Goal: Task Accomplishment & Management: Manage account settings

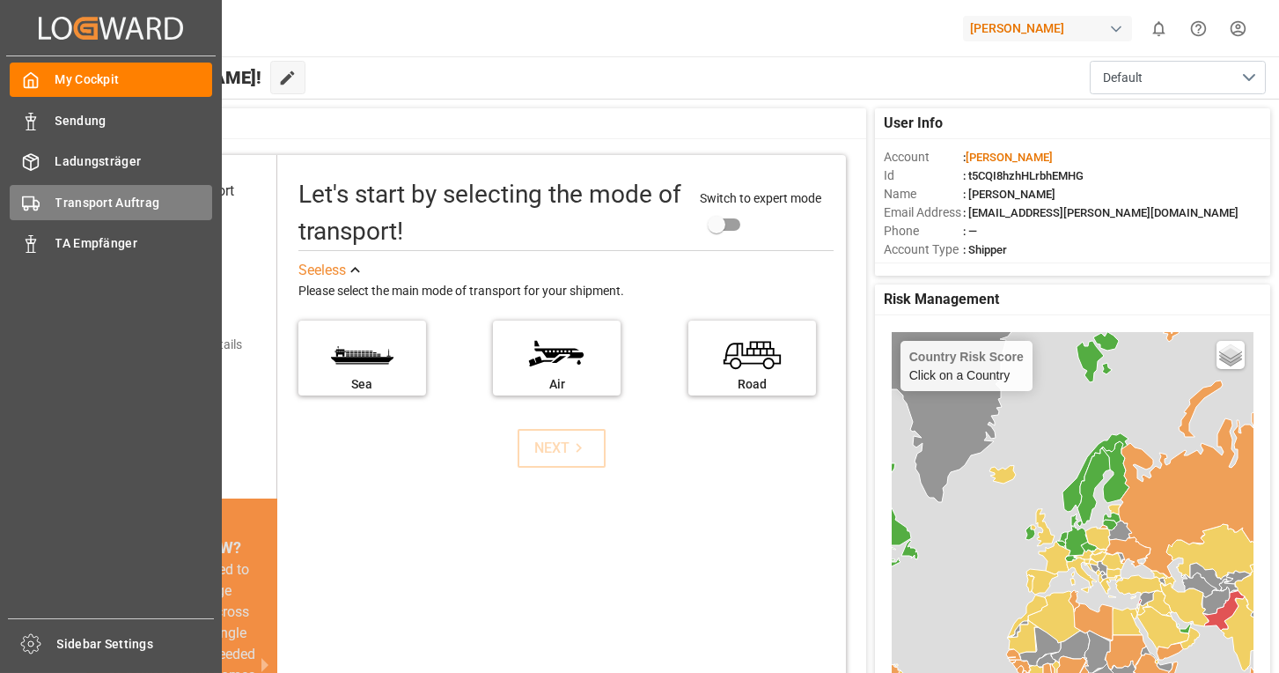
click at [44, 210] on div "Transport Auftrag Transport Auftrag" at bounding box center [111, 202] width 202 height 34
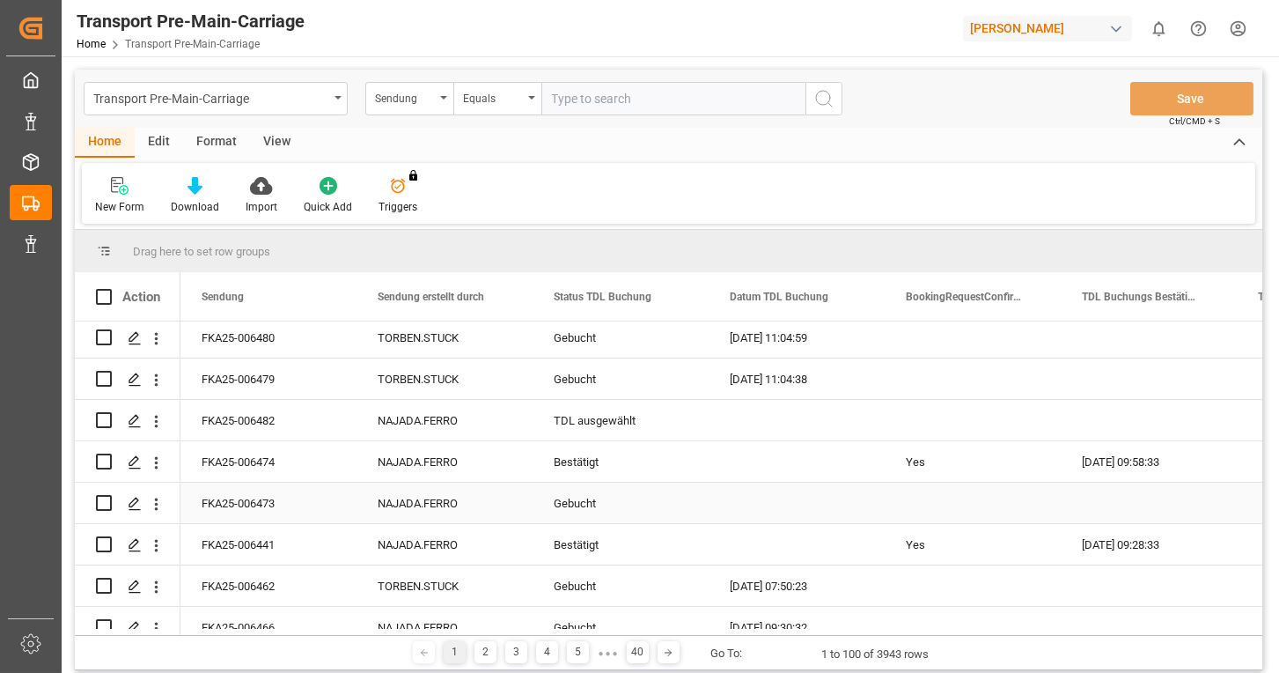
scroll to position [264, 0]
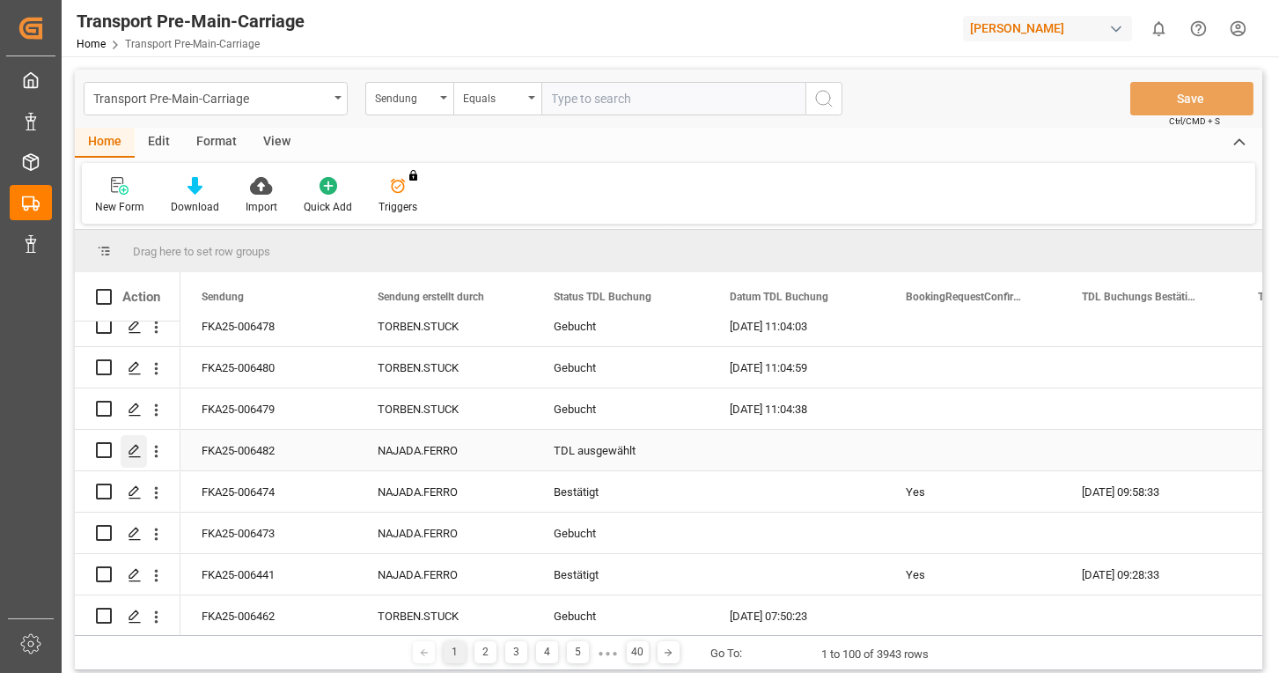
click at [129, 444] on icon "Press SPACE to select this row." at bounding box center [135, 451] width 14 height 14
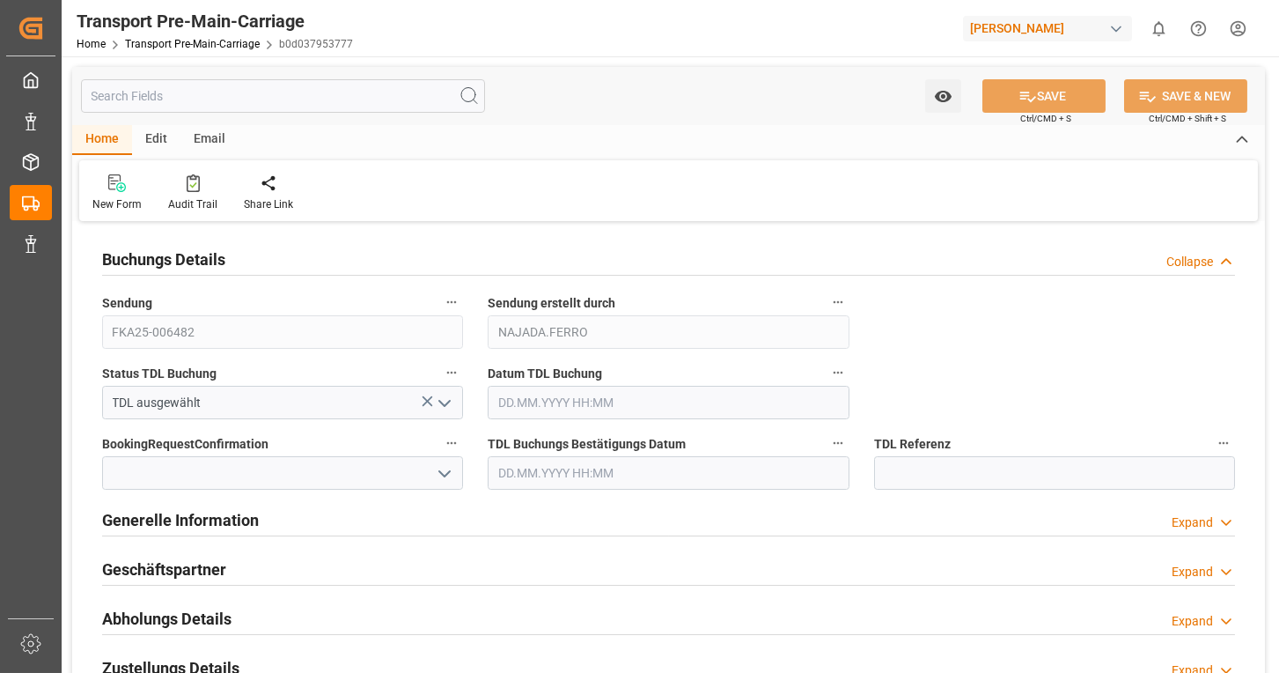
click at [448, 401] on polyline "open menu" at bounding box center [444, 403] width 11 height 5
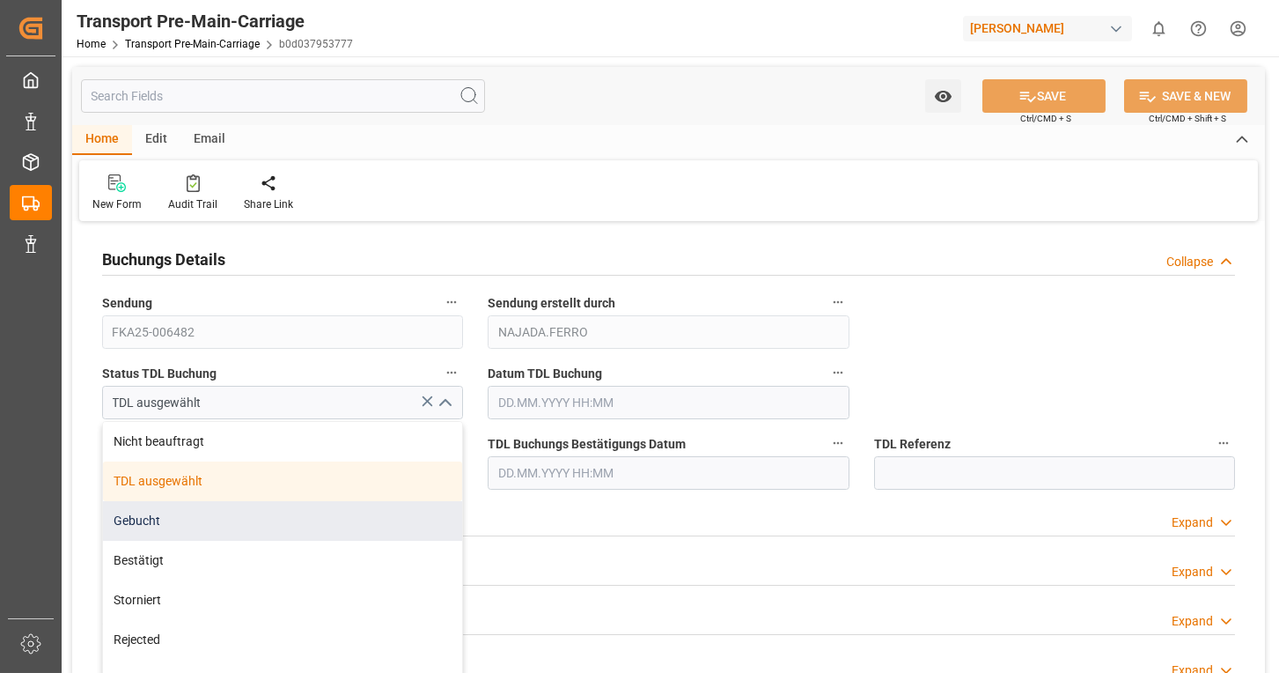
click at [208, 512] on div "Gebucht" at bounding box center [282, 521] width 359 height 40
type input "Gebucht"
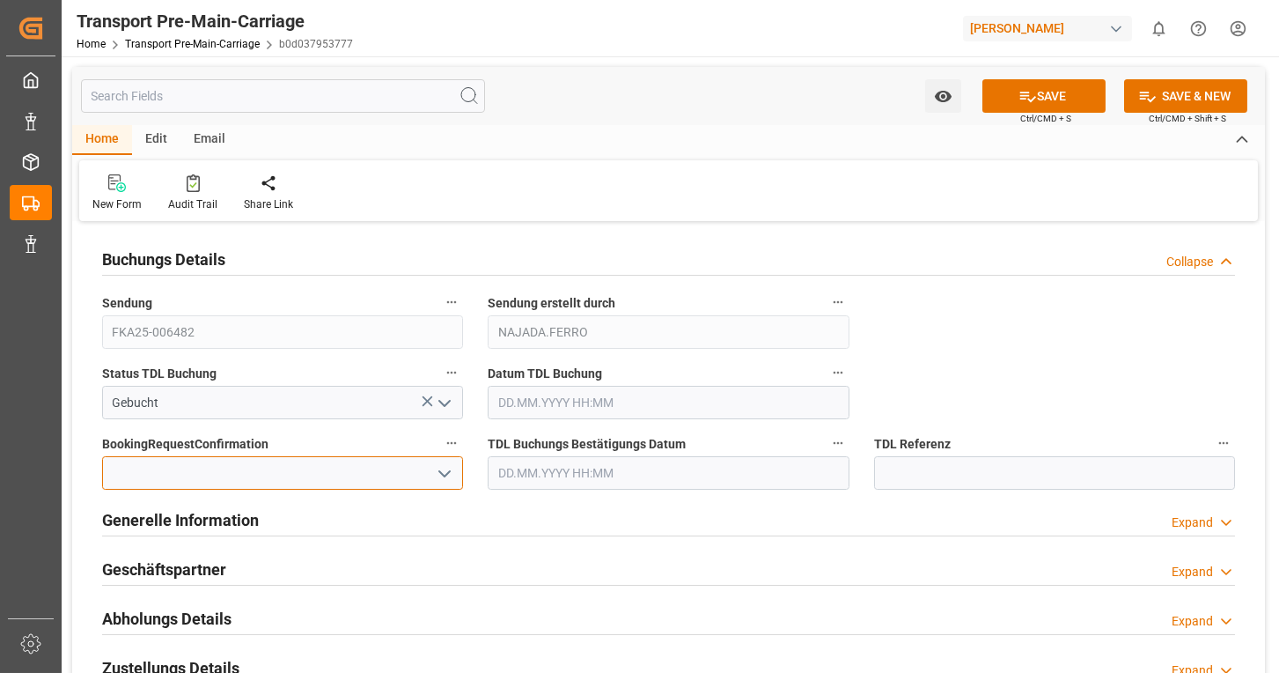
drag, startPoint x: 456, startPoint y: 467, endPoint x: 393, endPoint y: 475, distance: 63.8
click at [455, 467] on div at bounding box center [282, 472] width 361 height 33
click at [449, 475] on icon "open menu" at bounding box center [444, 473] width 21 height 21
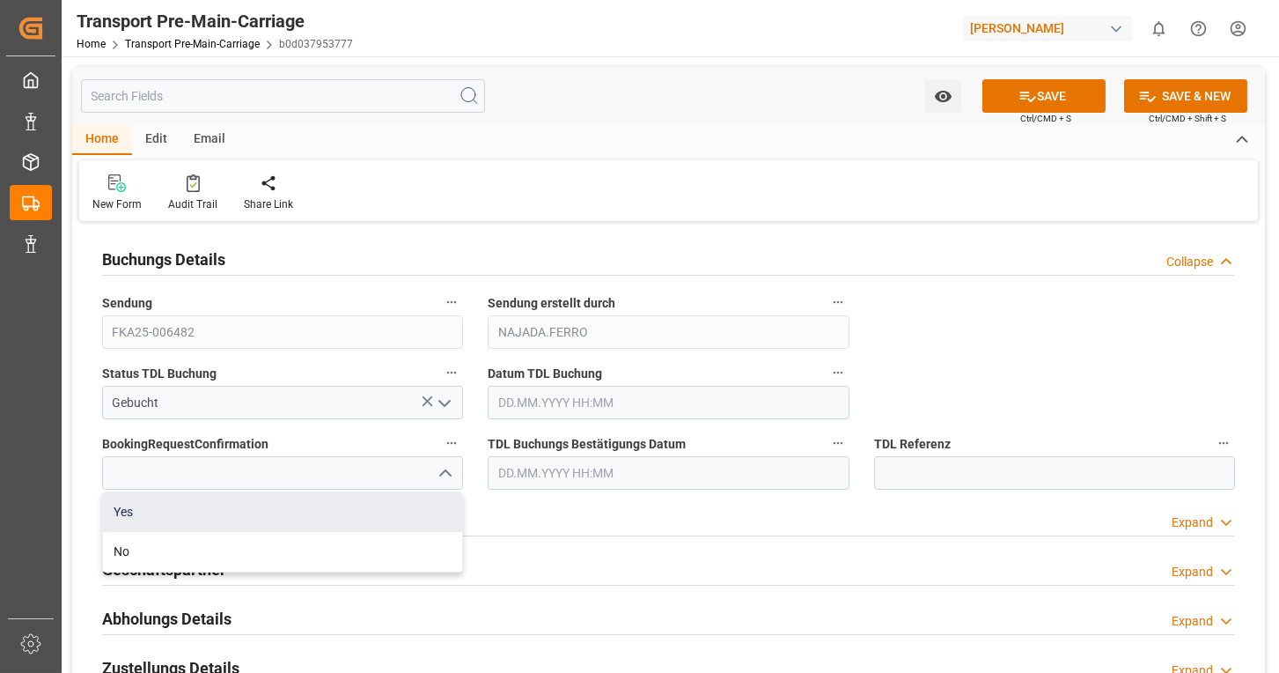
click at [207, 504] on div "Yes" at bounding box center [282, 512] width 359 height 40
type input "Yes"
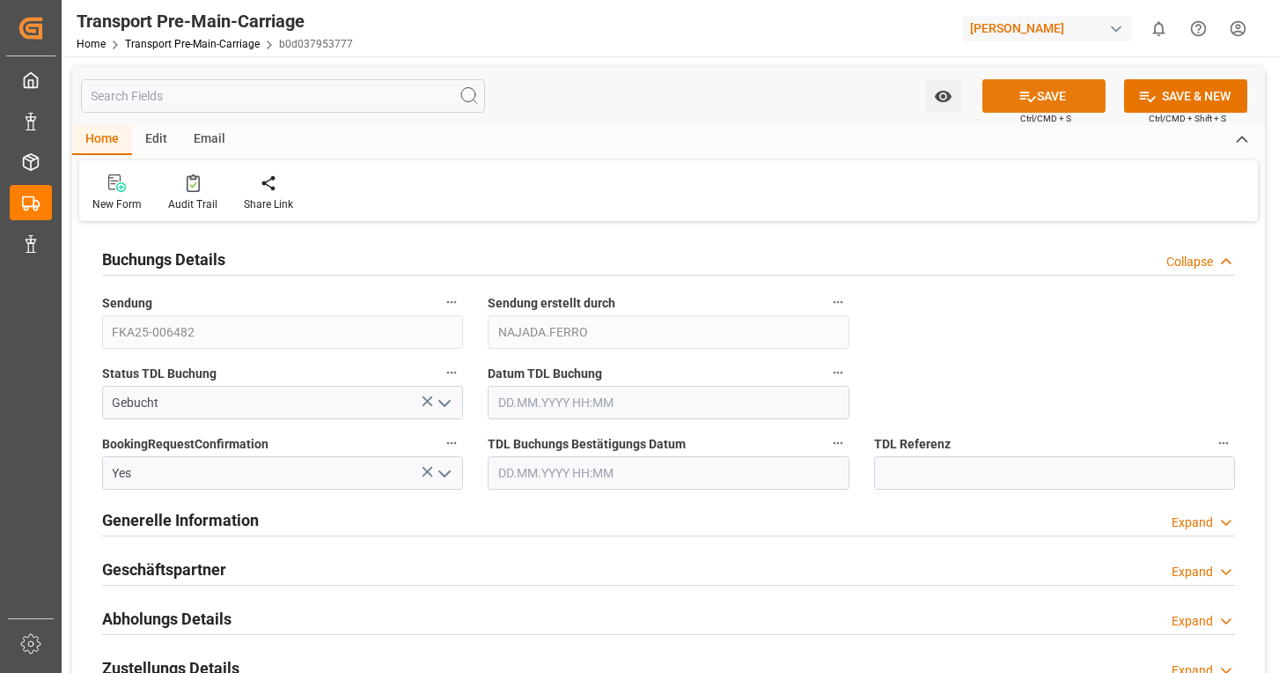
click at [1031, 99] on icon at bounding box center [1028, 96] width 18 height 18
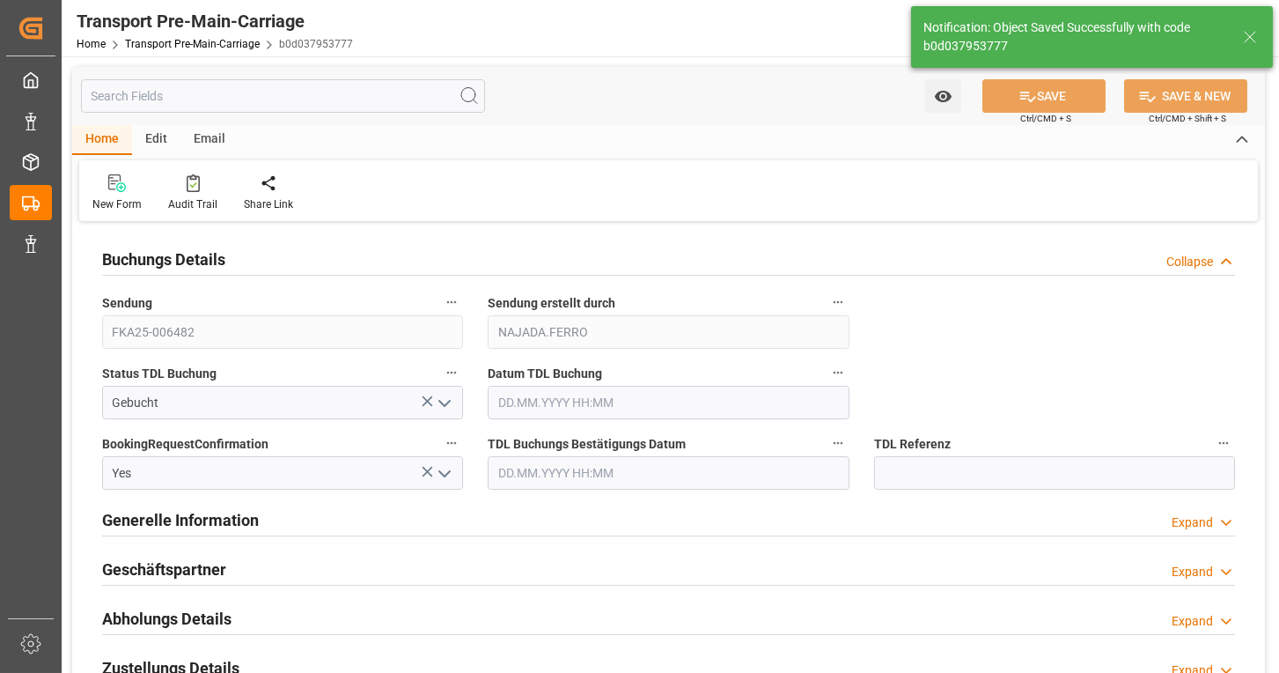
type input "Bestätigt"
type input "09.10.2025 11:20"
